Goal: Information Seeking & Learning: Learn about a topic

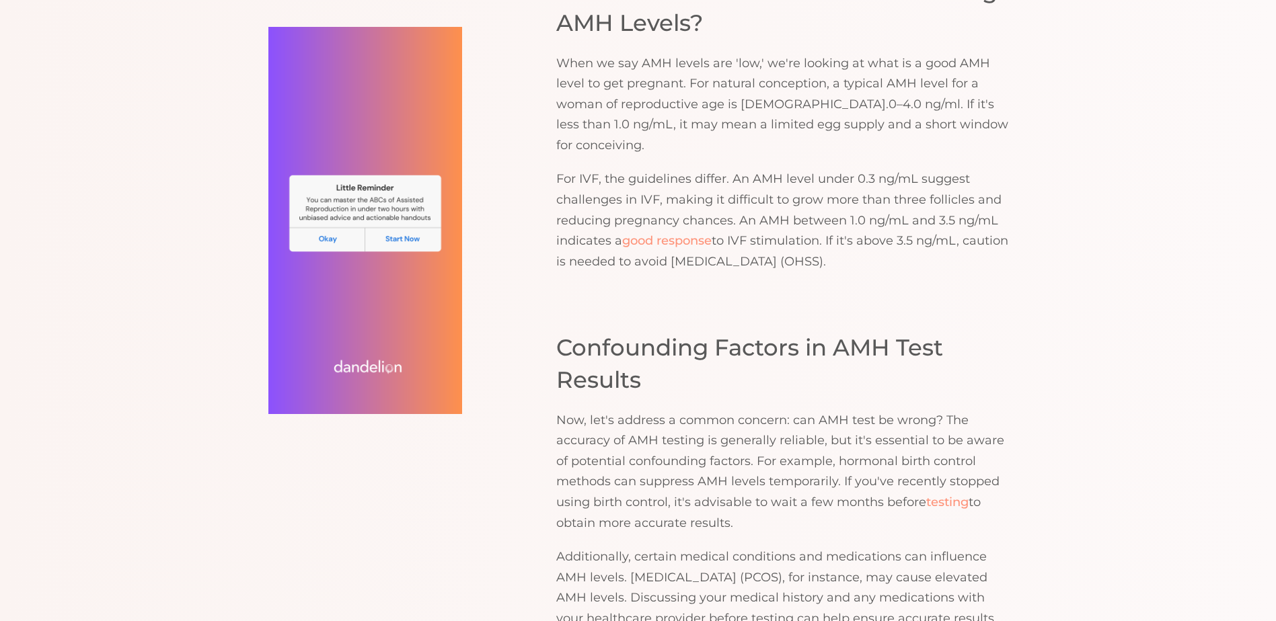
scroll to position [1345, 0]
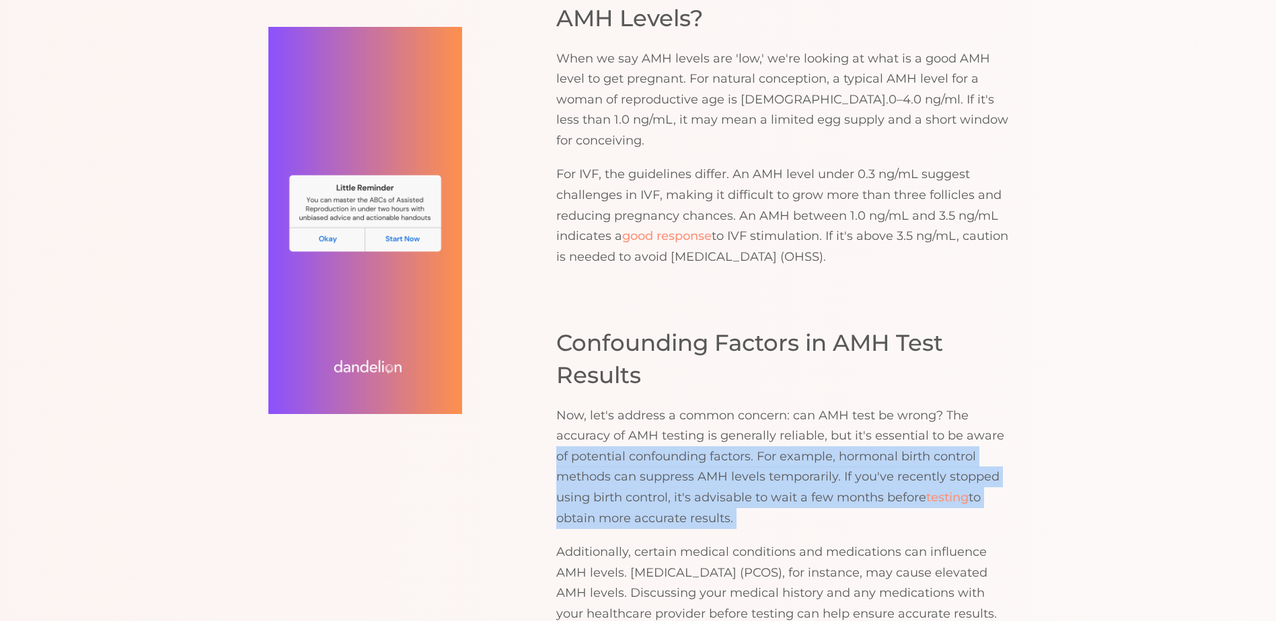
drag, startPoint x: 558, startPoint y: 420, endPoint x: 554, endPoint y: 497, distance: 76.7
drag, startPoint x: 554, startPoint y: 497, endPoint x: 566, endPoint y: 487, distance: 15.8
click at [566, 487] on p "Now, let's address a common concern: can AMH test be wrong? The accuracy of AMH…" at bounding box center [782, 468] width 452 height 124
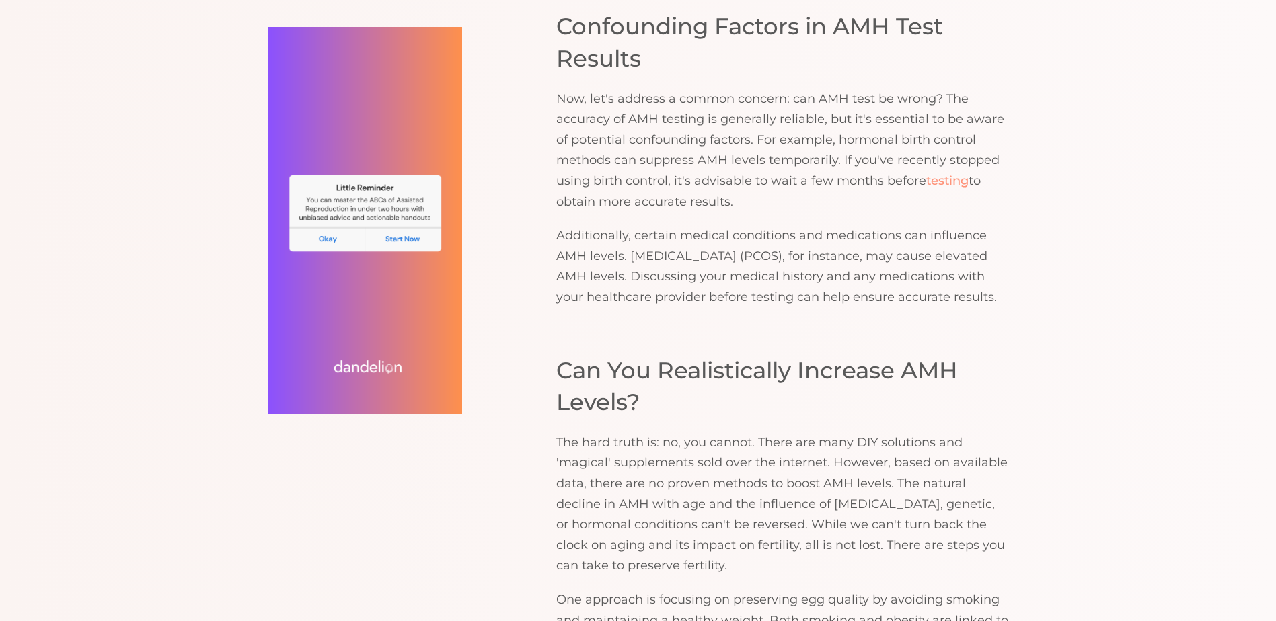
scroll to position [1681, 0]
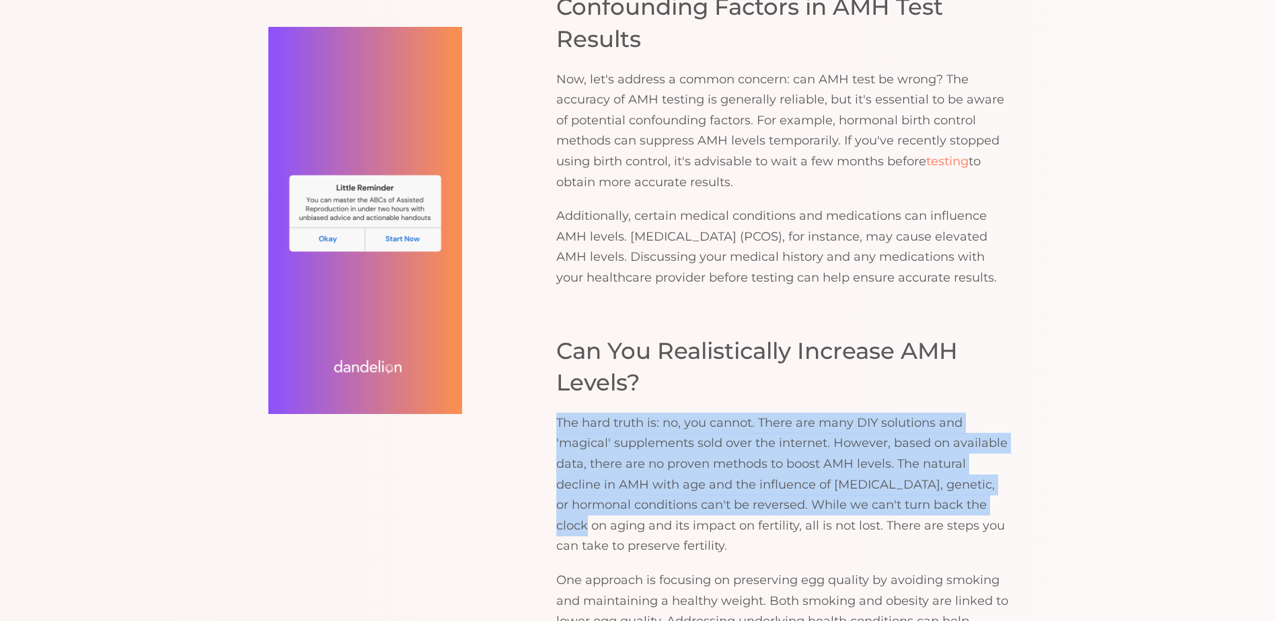
drag, startPoint x: 556, startPoint y: 404, endPoint x: 560, endPoint y: 507, distance: 103.0
click at [560, 507] on p "The hard truth is: no, you cannot. There are many DIY solutions and 'magical' s…" at bounding box center [782, 485] width 452 height 144
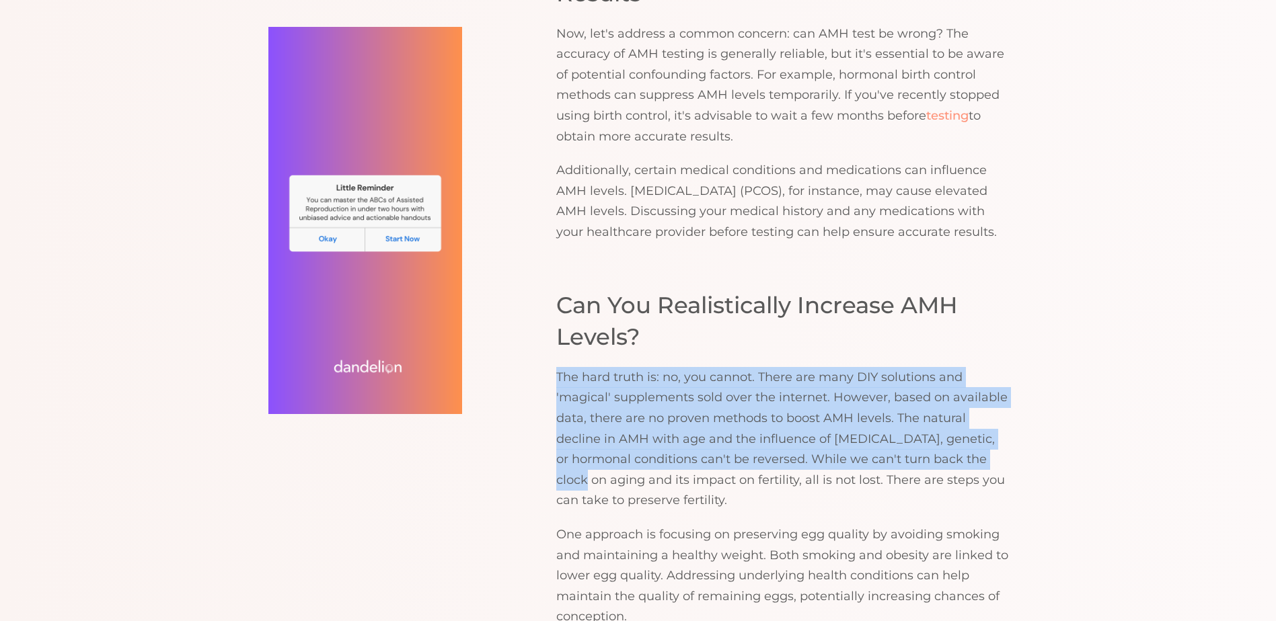
scroll to position [1749, 0]
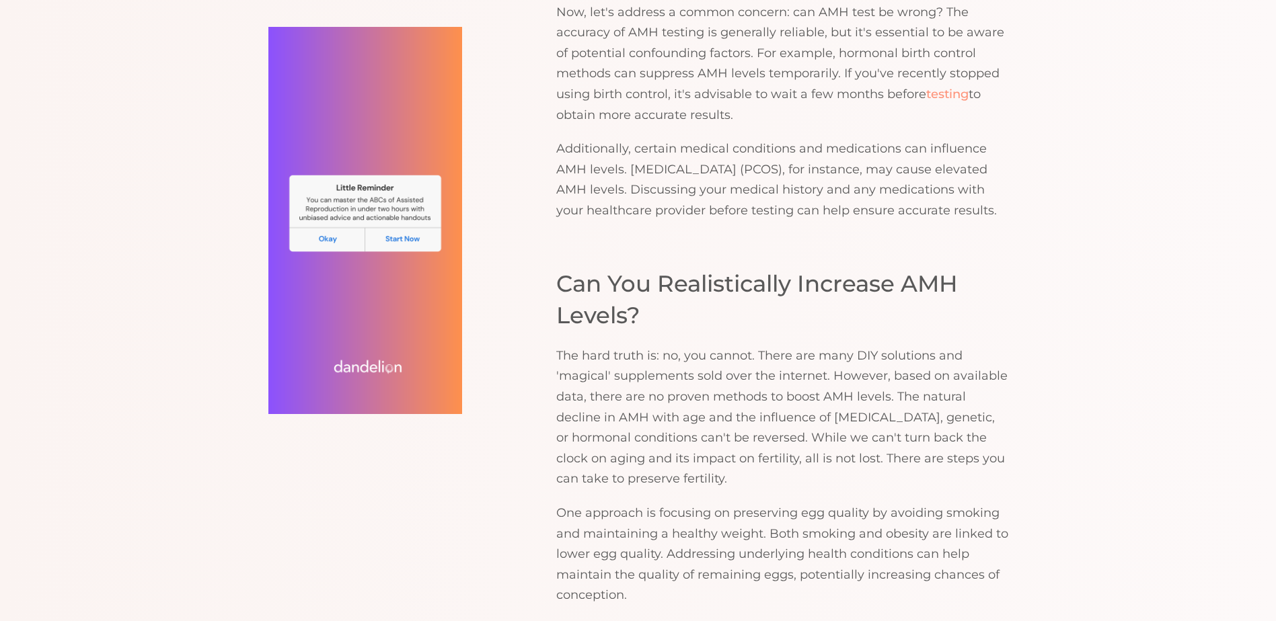
click at [562, 503] on p "One approach is focusing on preserving egg quality by avoiding smoking and main…" at bounding box center [782, 554] width 452 height 103
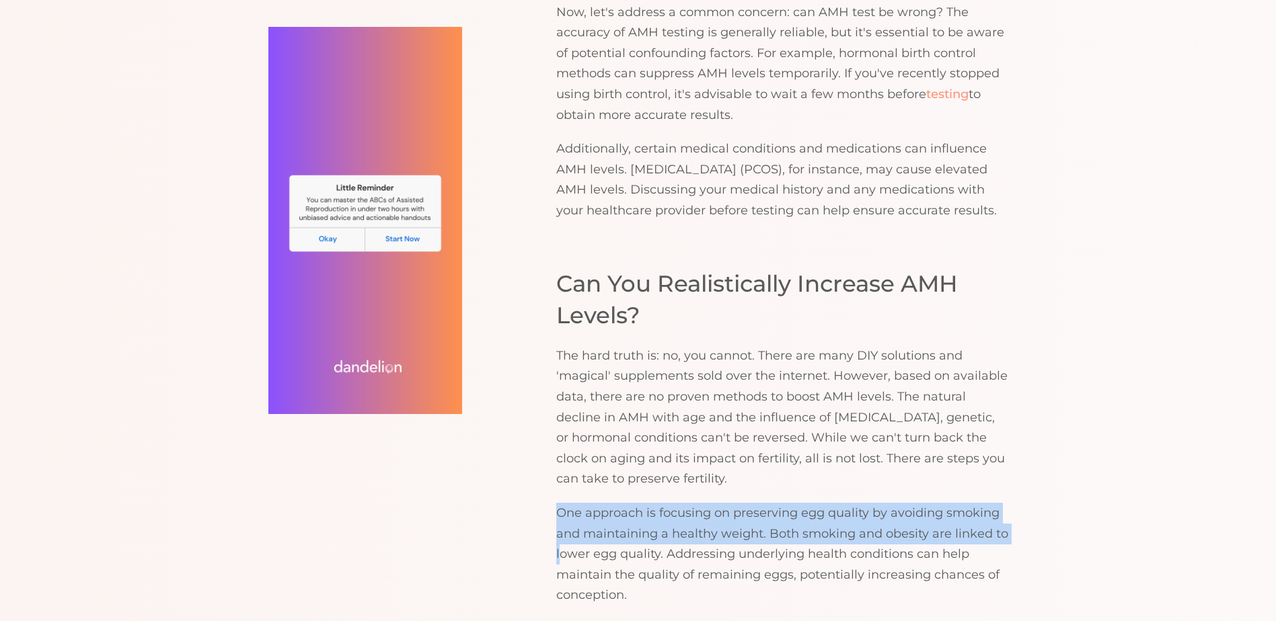
drag, startPoint x: 561, startPoint y: 492, endPoint x: 558, endPoint y: 532, distance: 39.8
click at [558, 532] on p "One approach is focusing on preserving egg quality by avoiding smoking and main…" at bounding box center [782, 554] width 452 height 103
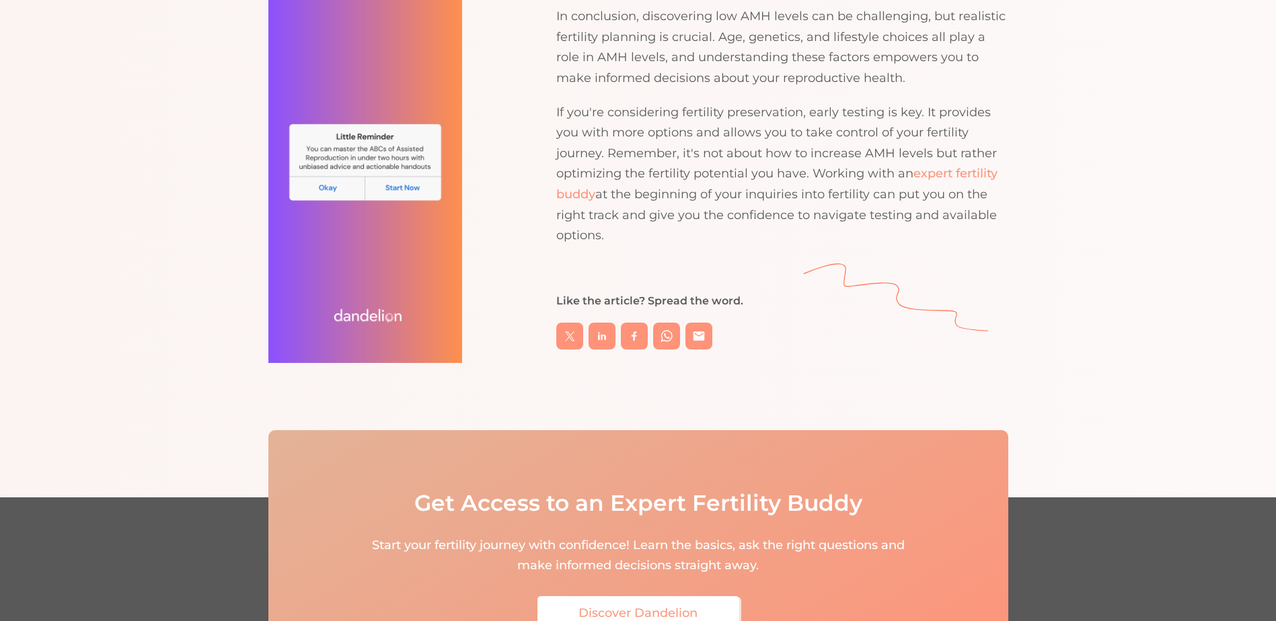
scroll to position [3228, 0]
